Goal: Transaction & Acquisition: Purchase product/service

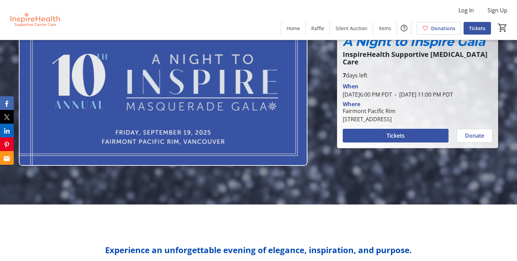
scroll to position [67, 0]
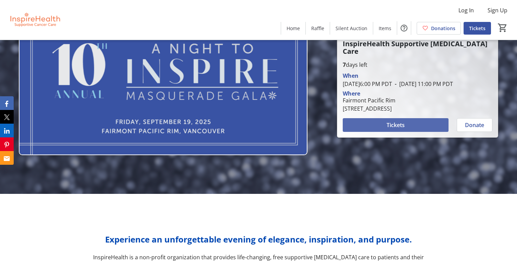
click at [401, 129] on span "Tickets" at bounding box center [396, 125] width 18 height 8
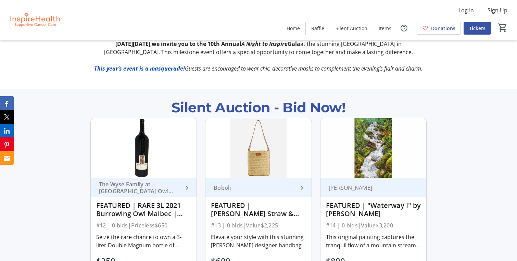
scroll to position [324, 0]
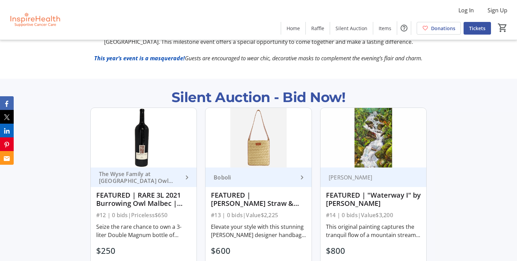
click at [235, 87] on p "Silent Auction - Bid Now!" at bounding box center [259, 97] width 174 height 21
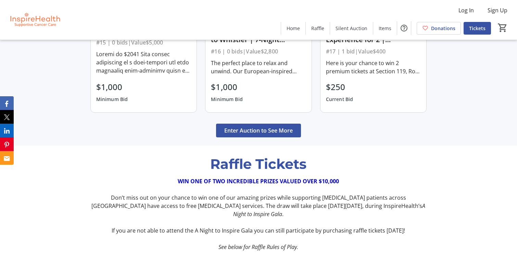
scroll to position [675, 0]
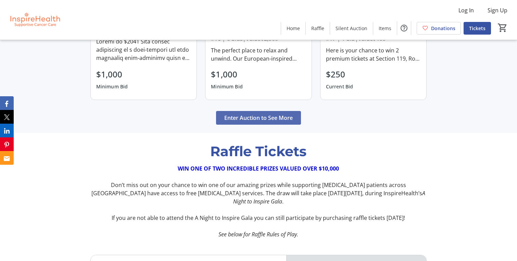
click at [266, 114] on span "Enter Auction to See More" at bounding box center [258, 118] width 69 height 8
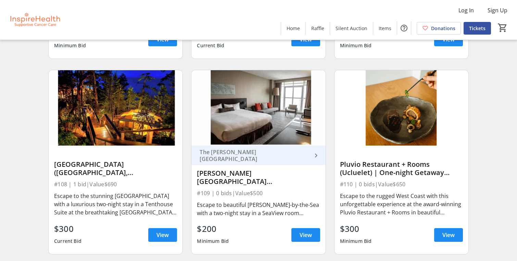
scroll to position [1012, 0]
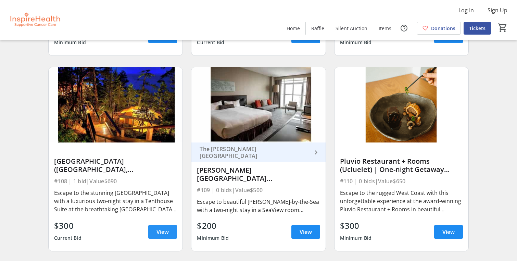
click at [168, 231] on span "View" at bounding box center [163, 232] width 12 height 8
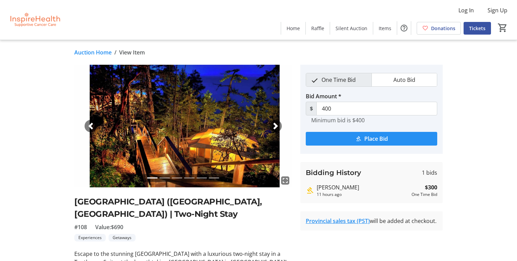
click at [372, 139] on span "Place Bid" at bounding box center [377, 139] width 24 height 8
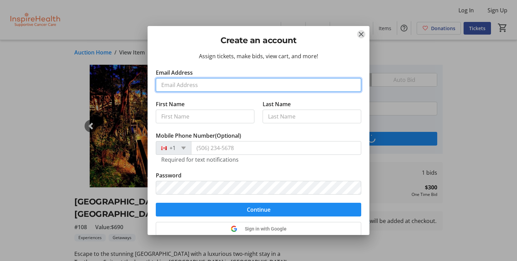
click at [197, 88] on input "Email Address" at bounding box center [259, 85] width 206 height 14
type input "Y"
type input "[EMAIL_ADDRESS][DOMAIN_NAME]"
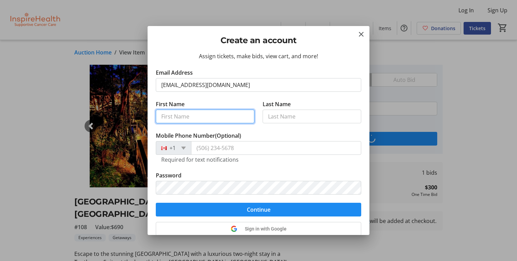
click at [203, 112] on input "First Name" at bounding box center [205, 117] width 99 height 14
type input "[PERSON_NAME]"
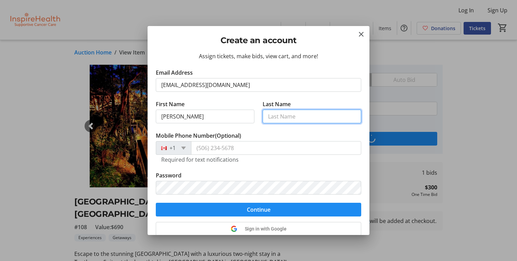
click at [294, 111] on input "Last Name" at bounding box center [312, 117] width 99 height 14
type input "[PERSON_NAME]"
click at [257, 174] on tr-form-field "Password" at bounding box center [259, 187] width 206 height 32
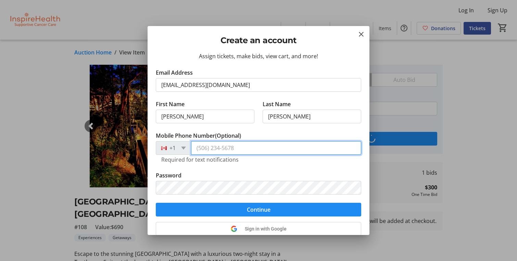
click at [224, 148] on input "Mobile Phone Number (Optional)" at bounding box center [276, 148] width 170 height 14
type input "[PHONE_NUMBER]"
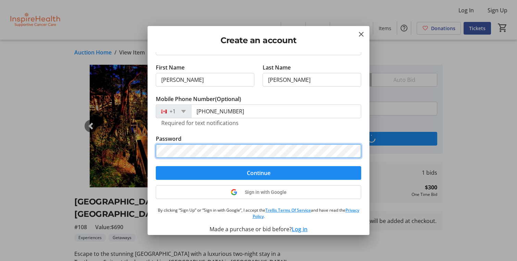
scroll to position [43, 0]
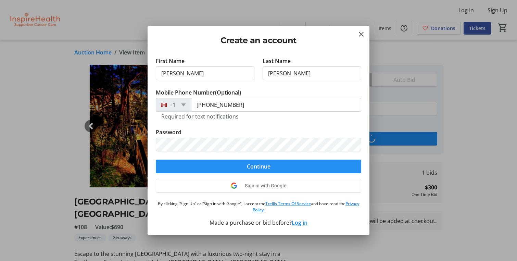
click at [250, 166] on span "Continue" at bounding box center [259, 166] width 24 height 8
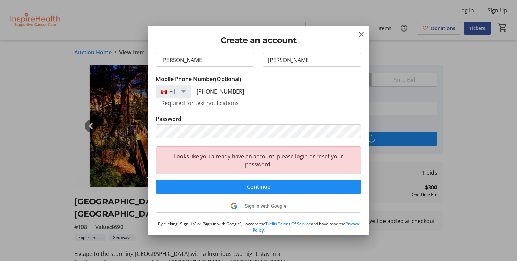
scroll to position [77, 0]
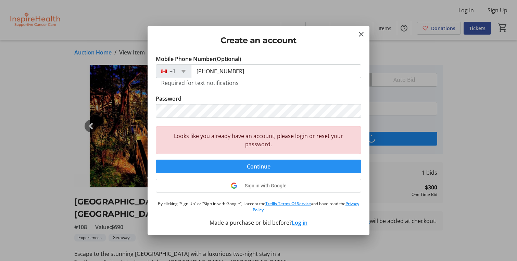
click at [252, 168] on span "Continue" at bounding box center [259, 166] width 24 height 8
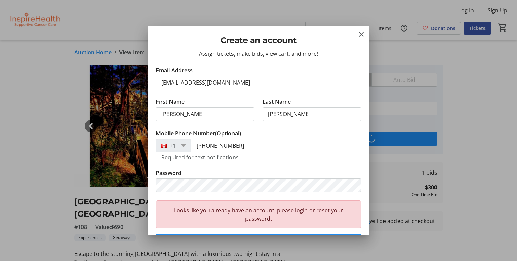
scroll to position [0, 0]
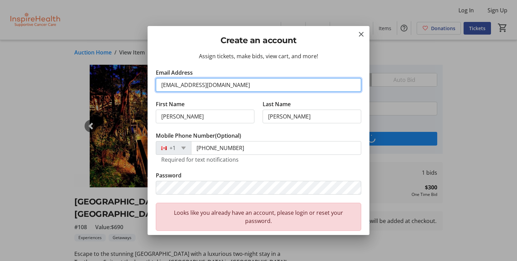
click at [234, 89] on input "[EMAIL_ADDRESS][DOMAIN_NAME]" at bounding box center [259, 85] width 206 height 14
type input "[EMAIL_ADDRESS][DOMAIN_NAME]"
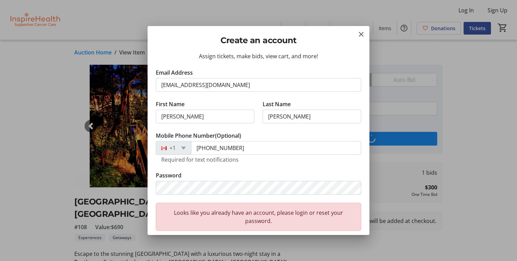
click at [273, 71] on tr-form-field "Email Address [EMAIL_ADDRESS][DOMAIN_NAME]" at bounding box center [259, 85] width 206 height 32
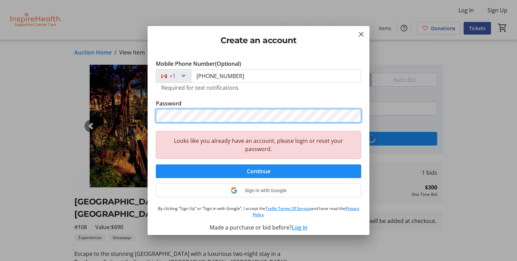
scroll to position [77, 0]
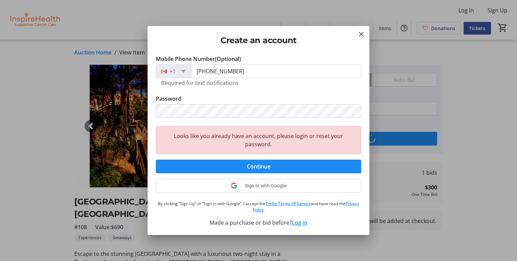
click at [300, 224] on button "Log in" at bounding box center [300, 223] width 16 height 8
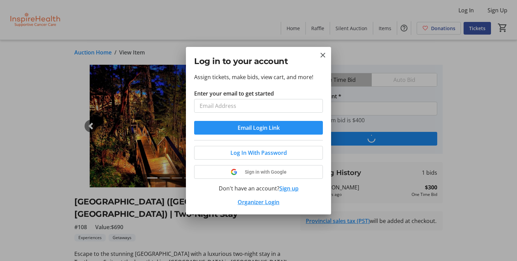
click at [249, 128] on span "Email Login Link" at bounding box center [259, 128] width 42 height 8
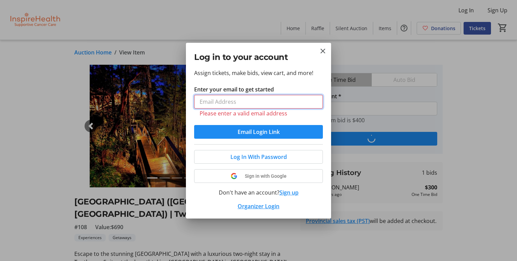
click at [224, 103] on input "Enter your email to get started" at bounding box center [258, 102] width 129 height 14
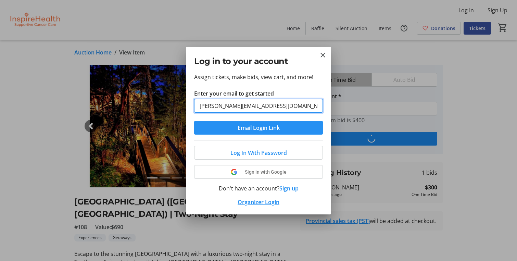
type input "[PERSON_NAME][EMAIL_ADDRESS][DOMAIN_NAME]"
click at [263, 129] on span "Email Login Link" at bounding box center [259, 128] width 42 height 8
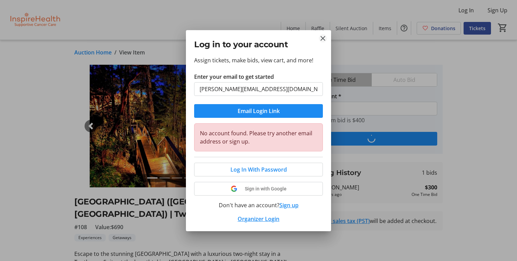
click at [323, 38] on mat-icon "Close" at bounding box center [323, 38] width 8 height 8
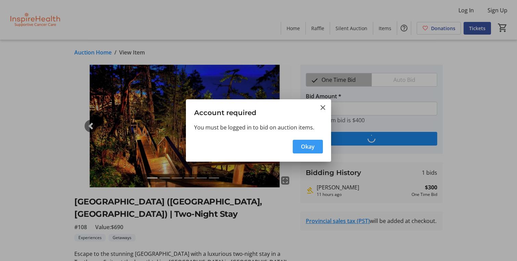
click at [312, 150] on span "Okay" at bounding box center [308, 147] width 14 height 8
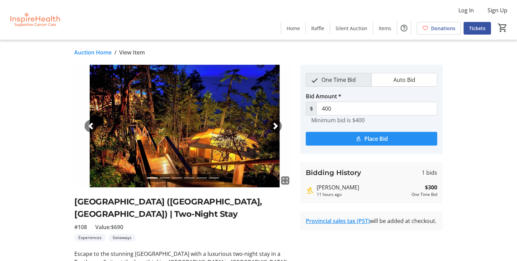
click at [365, 141] on span "Place Bid" at bounding box center [377, 139] width 24 height 8
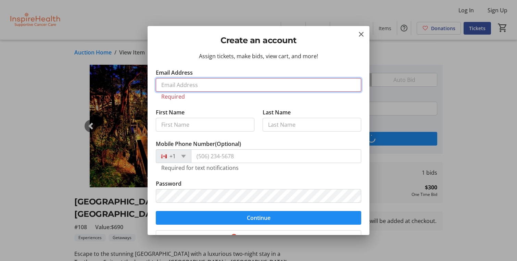
click at [183, 85] on input "Email Address" at bounding box center [259, 85] width 206 height 14
type input "[EMAIL_ADDRESS][DOMAIN_NAME]"
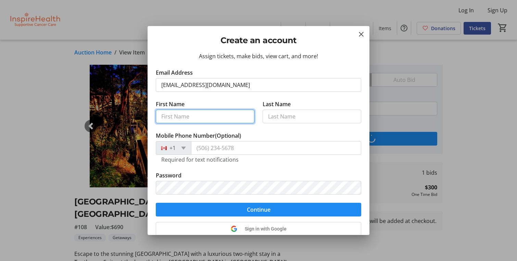
click at [196, 120] on input "First Name" at bounding box center [205, 117] width 99 height 14
type input "[PERSON_NAME]"
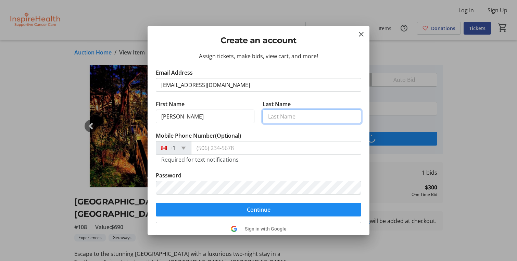
click at [286, 121] on input "Last Name" at bounding box center [312, 117] width 99 height 14
type input "[PERSON_NAME]"
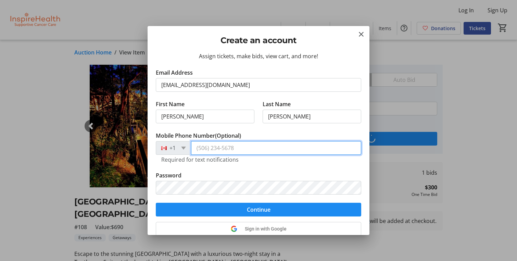
click at [234, 149] on input "Mobile Phone Number (Optional)" at bounding box center [276, 148] width 170 height 14
type input "[PHONE_NUMBER]"
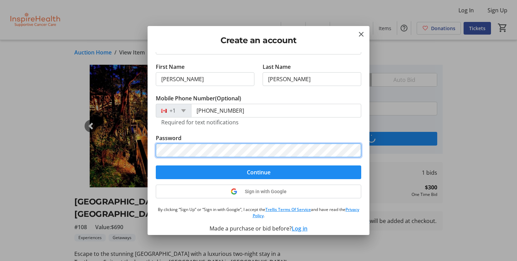
scroll to position [43, 0]
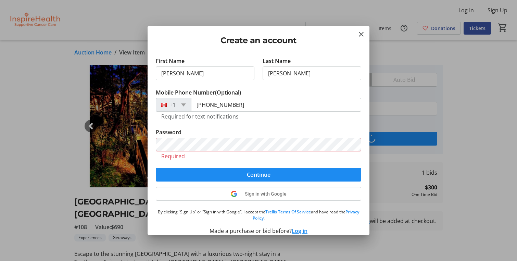
type input "500"
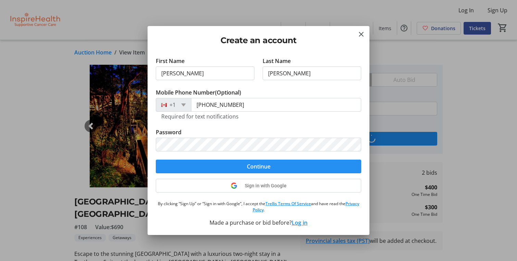
click at [244, 171] on span "submit" at bounding box center [259, 166] width 206 height 16
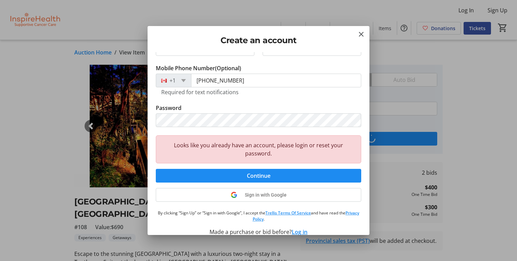
scroll to position [77, 0]
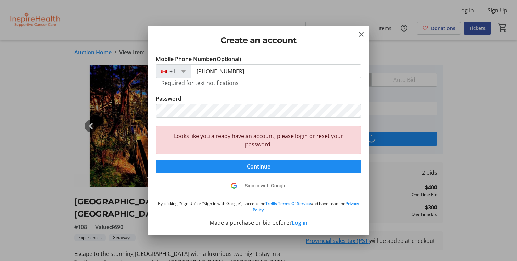
click at [298, 223] on button "Log in" at bounding box center [300, 223] width 16 height 8
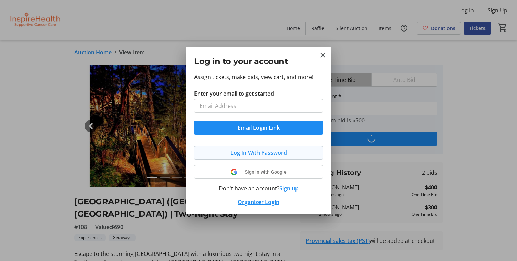
click at [254, 153] on span "Log In With Password" at bounding box center [259, 153] width 57 height 8
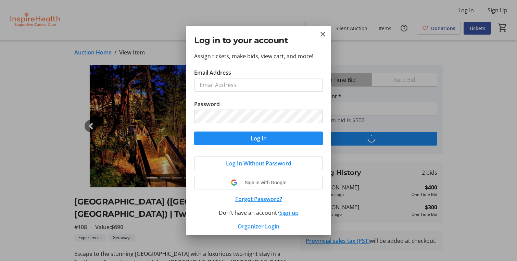
click at [256, 201] on button "Forgot Password?" at bounding box center [258, 199] width 129 height 8
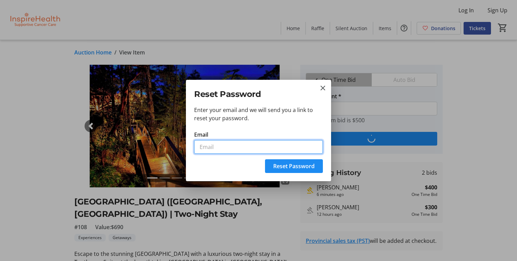
click at [219, 149] on input "Email" at bounding box center [258, 147] width 129 height 14
type input "[EMAIL_ADDRESS][DOMAIN_NAME]"
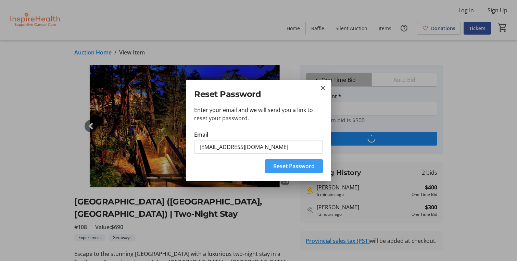
click at [300, 167] on span "Reset Password" at bounding box center [293, 166] width 41 height 8
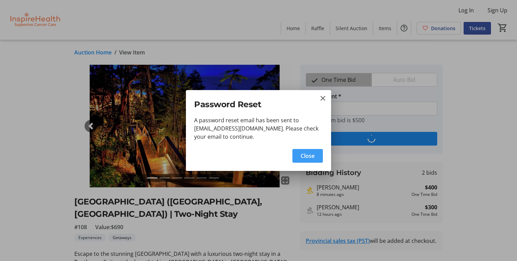
click at [312, 155] on span "Close" at bounding box center [308, 156] width 14 height 8
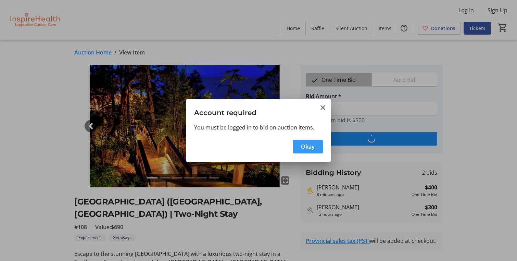
click at [307, 148] on span "Okay" at bounding box center [308, 147] width 14 height 8
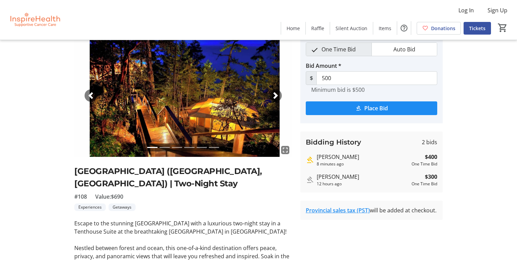
scroll to position [0, 0]
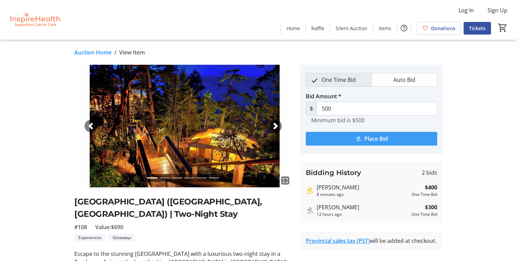
click at [370, 141] on span "Place Bid" at bounding box center [377, 139] width 24 height 8
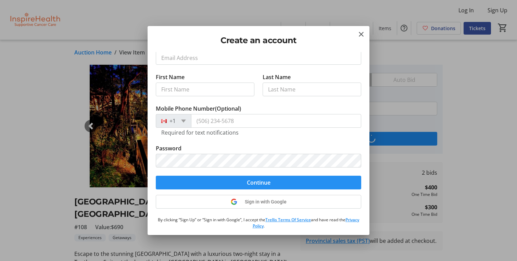
scroll to position [43, 0]
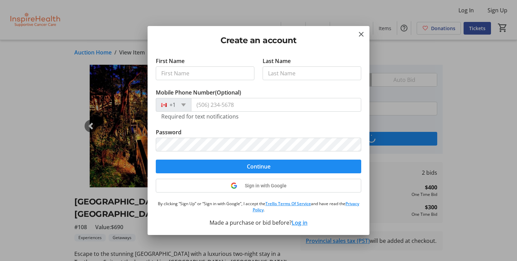
click at [297, 225] on div "Assign tickets, make bids, view cart, and more! Email Address First Name Last N…" at bounding box center [259, 143] width 222 height 183
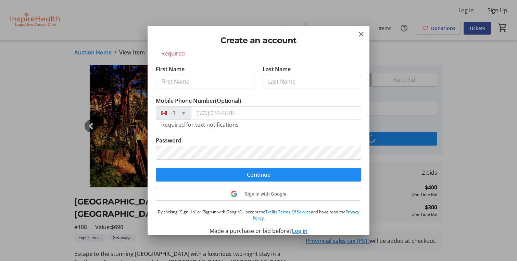
click at [301, 230] on button "Log in" at bounding box center [300, 231] width 16 height 8
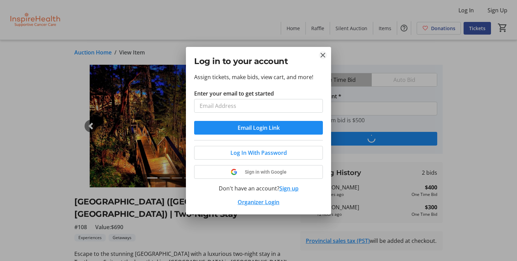
click at [321, 54] on mat-icon "Close" at bounding box center [323, 55] width 8 height 8
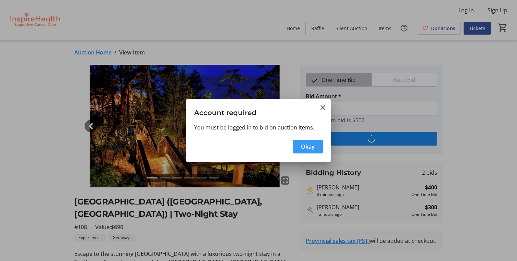
click at [304, 147] on span "Okay" at bounding box center [308, 147] width 14 height 8
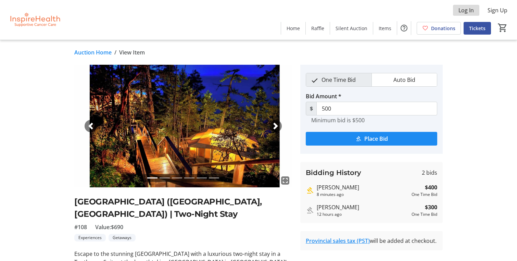
click at [464, 10] on span "Log In" at bounding box center [466, 10] width 15 height 8
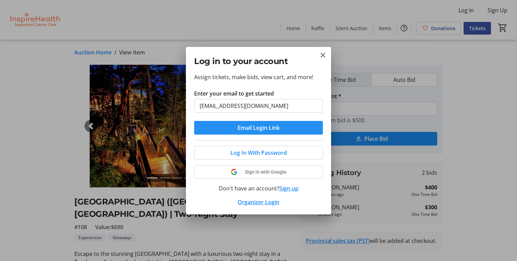
type input "[EMAIL_ADDRESS][DOMAIN_NAME]"
click at [255, 129] on span "Email Login Link" at bounding box center [259, 128] width 42 height 8
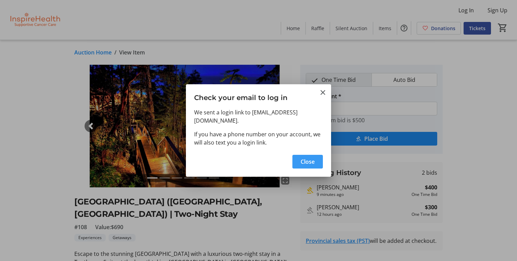
click at [308, 159] on span "Close" at bounding box center [308, 162] width 14 height 8
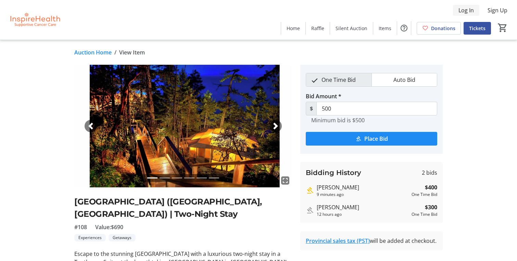
click at [470, 12] on span "Log In" at bounding box center [466, 10] width 15 height 8
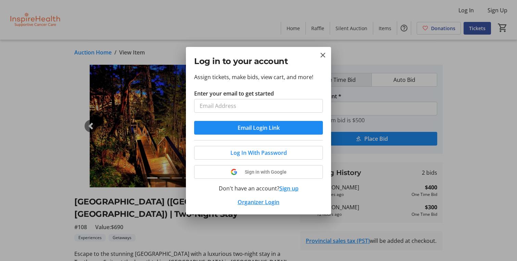
click at [290, 185] on div "Log In With Password Sign in with Google Don't have an account? Sign up Organiz…" at bounding box center [258, 173] width 129 height 66
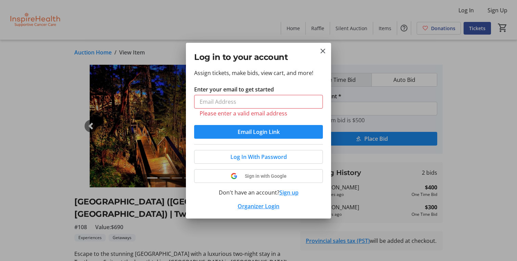
click at [288, 194] on button "Sign up" at bounding box center [289, 192] width 19 height 8
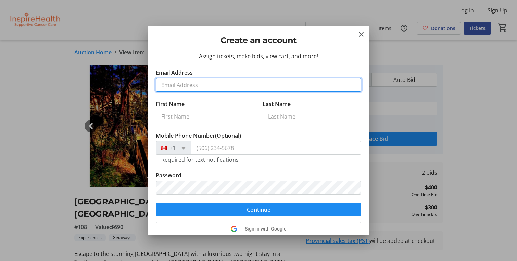
click at [203, 87] on input "Email Address" at bounding box center [259, 85] width 206 height 14
type input "[EMAIL_ADDRESS][DOMAIN_NAME]"
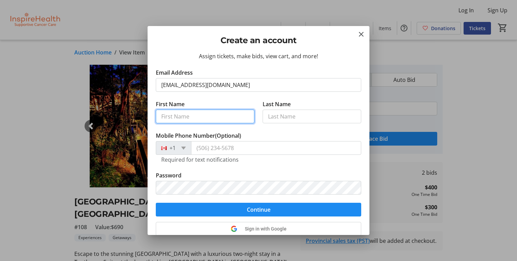
click at [194, 115] on input "First Name" at bounding box center [205, 117] width 99 height 14
type input "[PERSON_NAME]"
click at [228, 93] on tr-form-field "Email Address [EMAIL_ADDRESS][DOMAIN_NAME]" at bounding box center [259, 85] width 206 height 32
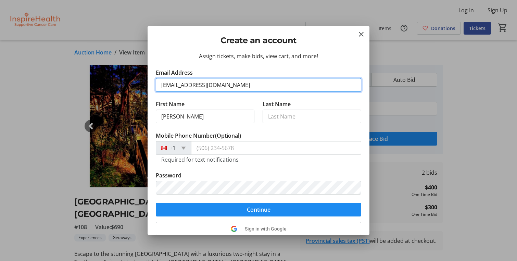
click at [232, 84] on input "[EMAIL_ADDRESS][DOMAIN_NAME]" at bounding box center [259, 85] width 206 height 14
type input "[EMAIL_ADDRESS][DOMAIN_NAME]"
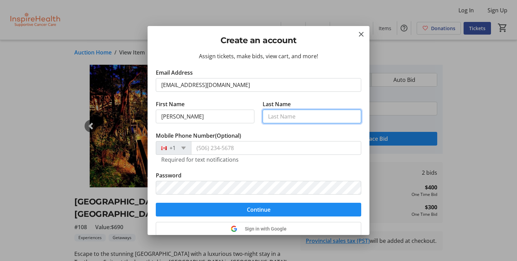
click at [318, 117] on input "Last Name" at bounding box center [312, 117] width 99 height 14
type input "[PERSON_NAME]"
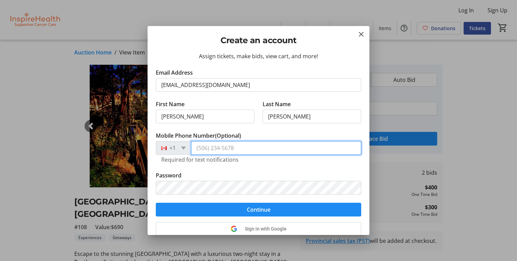
click at [246, 150] on input "Mobile Phone Number (Optional)" at bounding box center [276, 148] width 170 height 14
type input "[PHONE_NUMBER]"
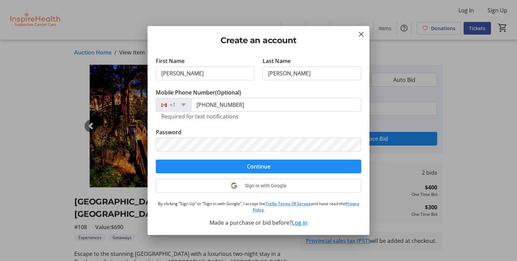
click at [263, 162] on span "Continue" at bounding box center [259, 166] width 24 height 8
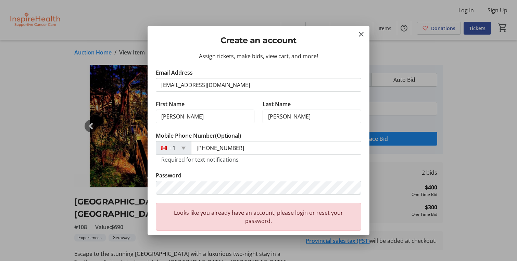
scroll to position [1, 0]
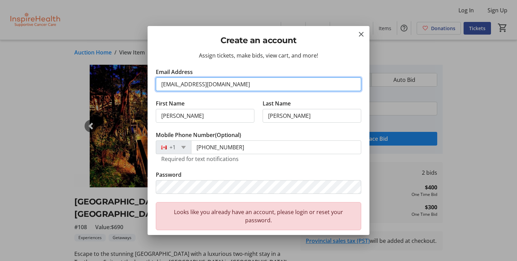
click at [225, 83] on input "[EMAIL_ADDRESS][DOMAIN_NAME]" at bounding box center [259, 84] width 206 height 14
drag, startPoint x: 224, startPoint y: 83, endPoint x: 149, endPoint y: 83, distance: 75.0
click at [149, 83] on div "Assign tickets, make bids, view cart, and more! Email Address [EMAIL_ADDRESS][D…" at bounding box center [259, 143] width 222 height 183
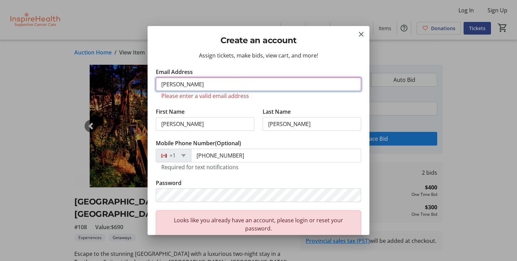
type input "[PERSON_NAME][EMAIL_ADDRESS][DOMAIN_NAME]"
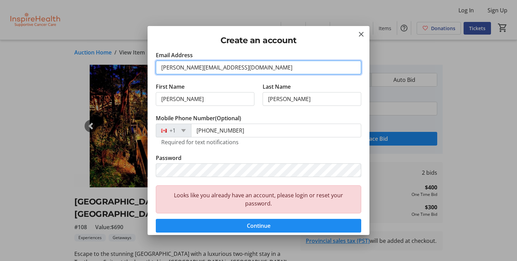
scroll to position [19, 0]
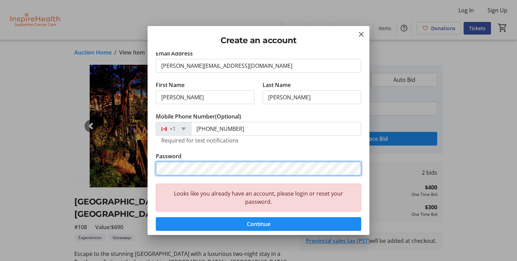
click at [122, 165] on div "Create an account Assign tickets, make bids, view cart, and more! Email Address…" at bounding box center [258, 130] width 517 height 261
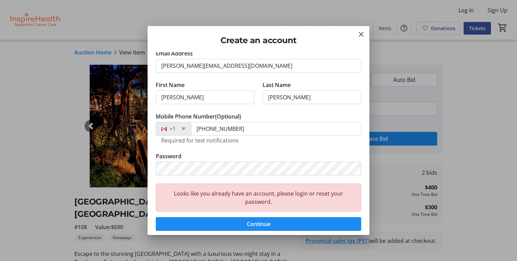
click at [263, 149] on tr-form-field "Mobile Phone Number (Optional) [PHONE_NUMBER] Required for text notifications" at bounding box center [259, 132] width 206 height 40
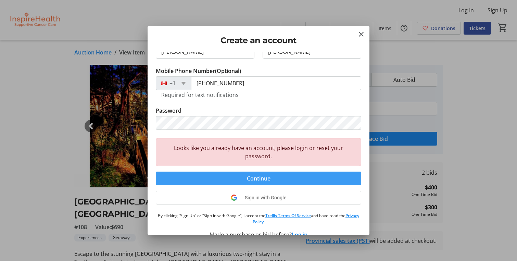
click at [255, 179] on span "Continue" at bounding box center [259, 178] width 24 height 8
